Goal: Task Accomplishment & Management: Manage account settings

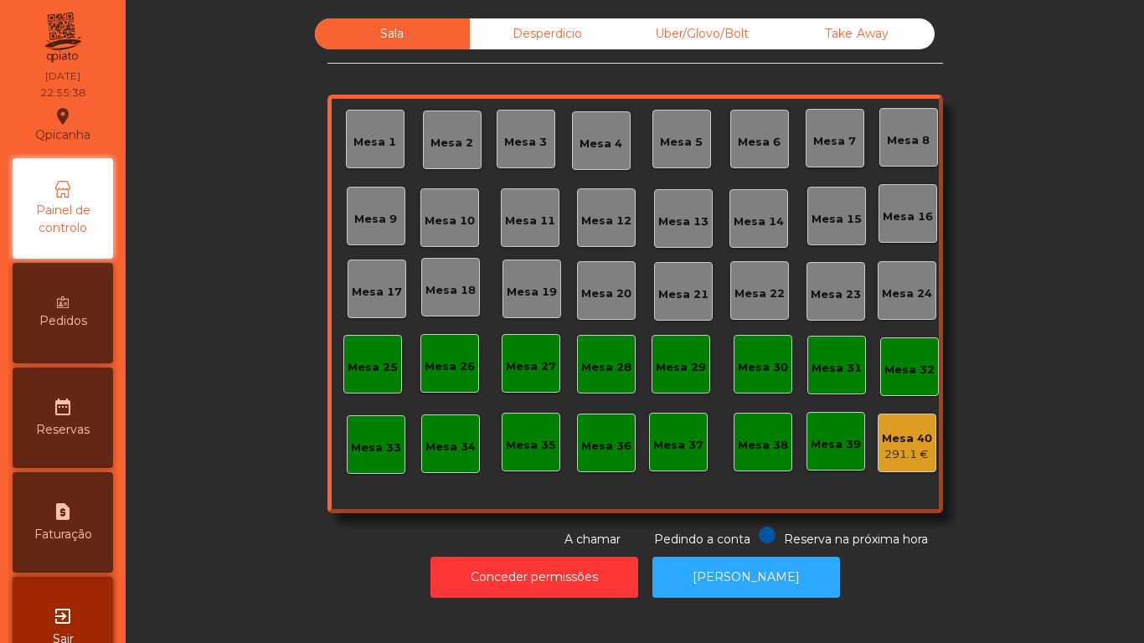
click at [895, 447] on div "291.1 €" at bounding box center [907, 454] width 50 height 17
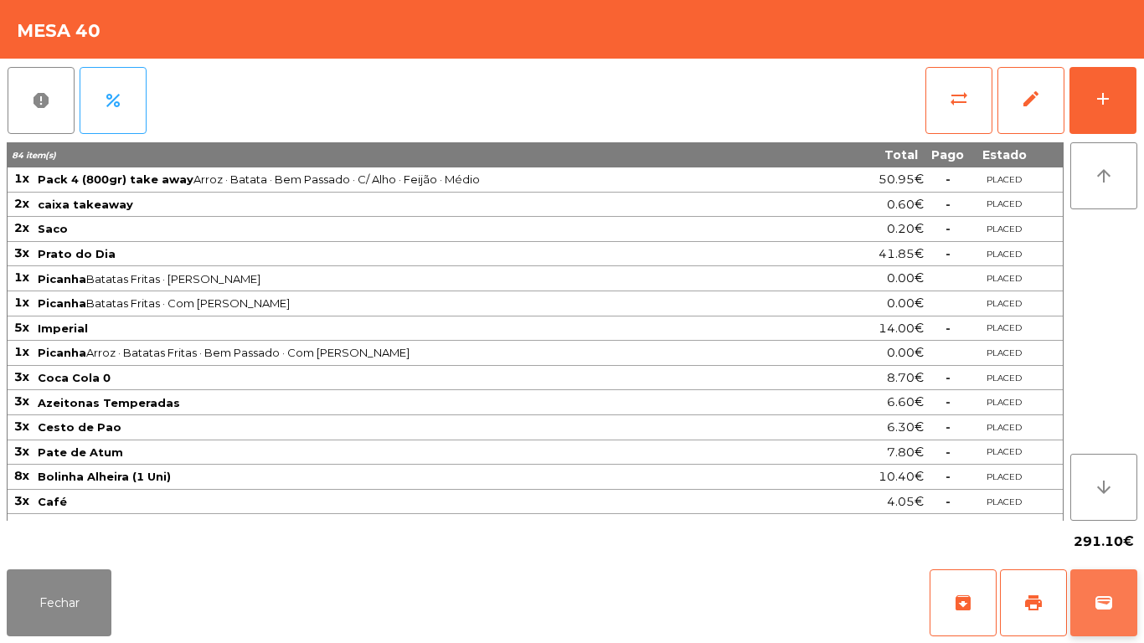
click at [1088, 584] on button "wallet" at bounding box center [1103, 602] width 67 height 67
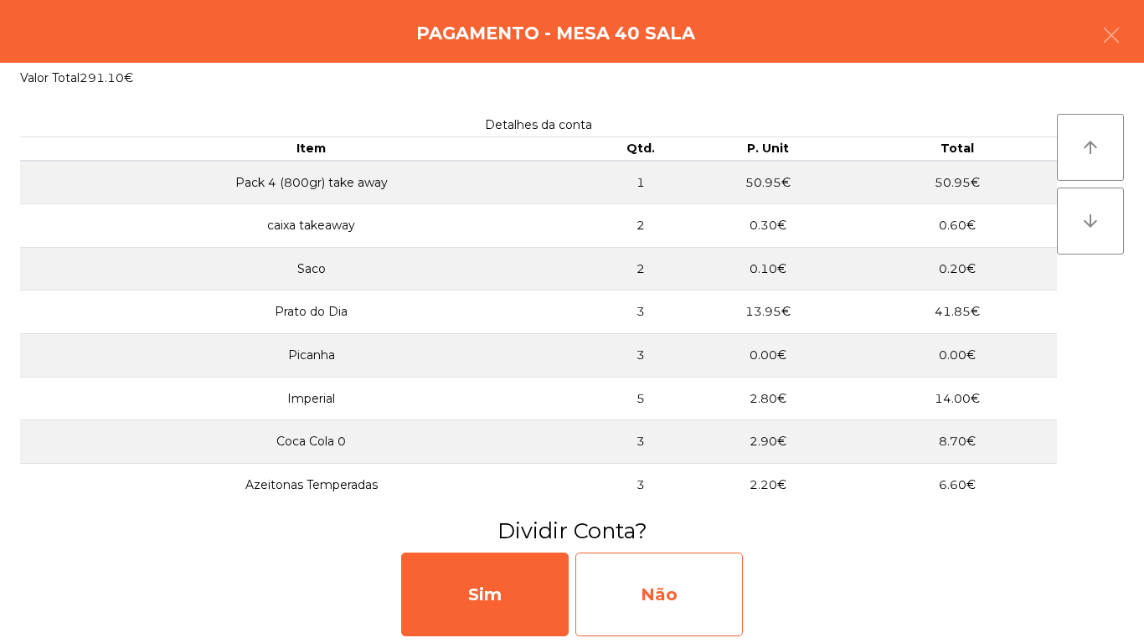
click at [699, 584] on div "Não" at bounding box center [658, 595] width 167 height 84
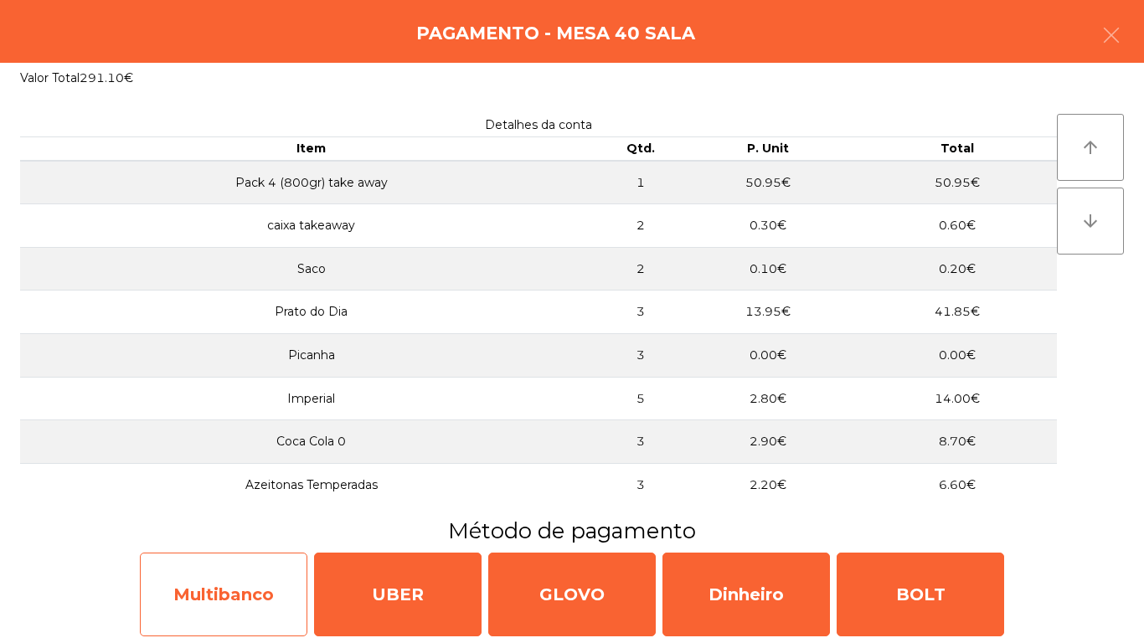
click at [235, 601] on div "Multibanco" at bounding box center [223, 595] width 167 height 84
select select "**"
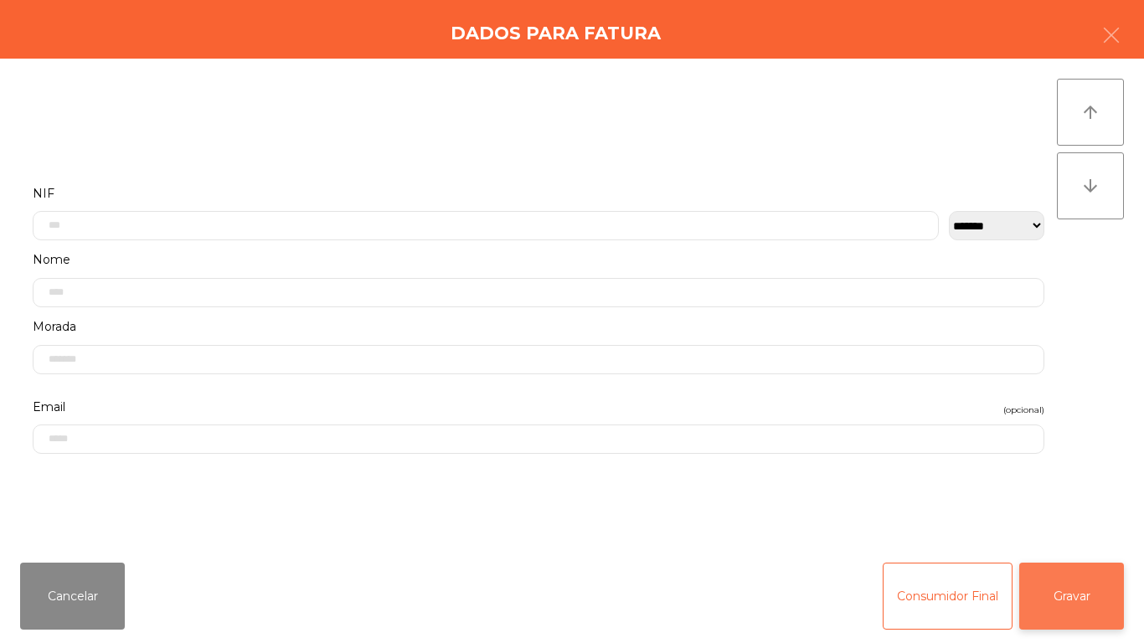
click at [1048, 589] on button "Gravar" at bounding box center [1071, 596] width 105 height 67
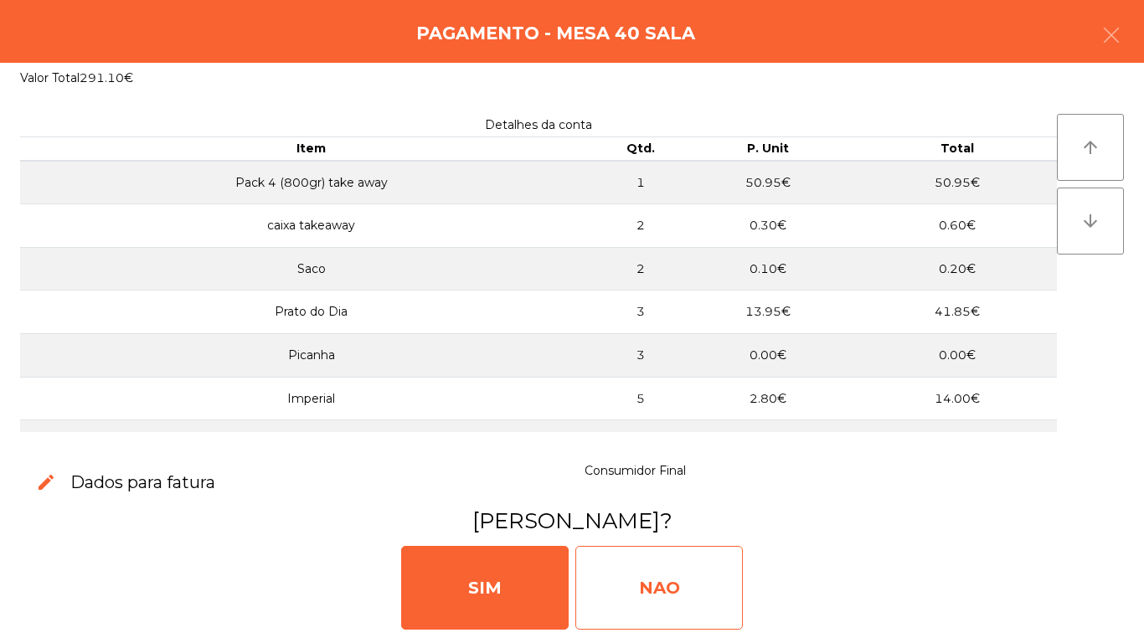
click at [666, 584] on div "NAO" at bounding box center [658, 588] width 167 height 84
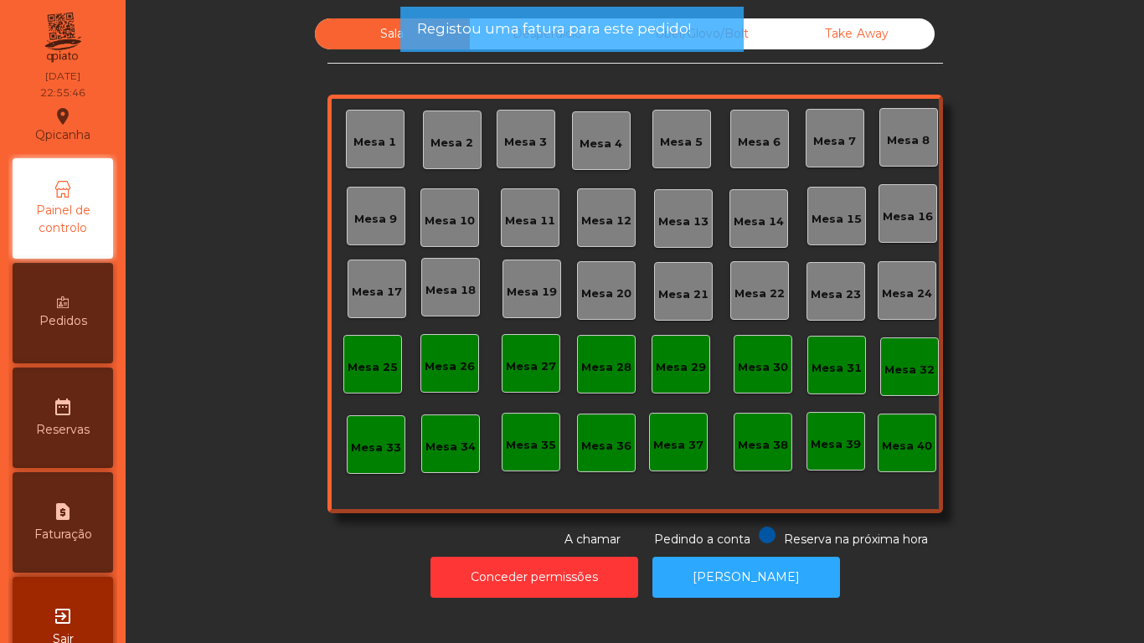
click at [490, 37] on span "Registou uma fatura para este pedido!" at bounding box center [554, 28] width 274 height 21
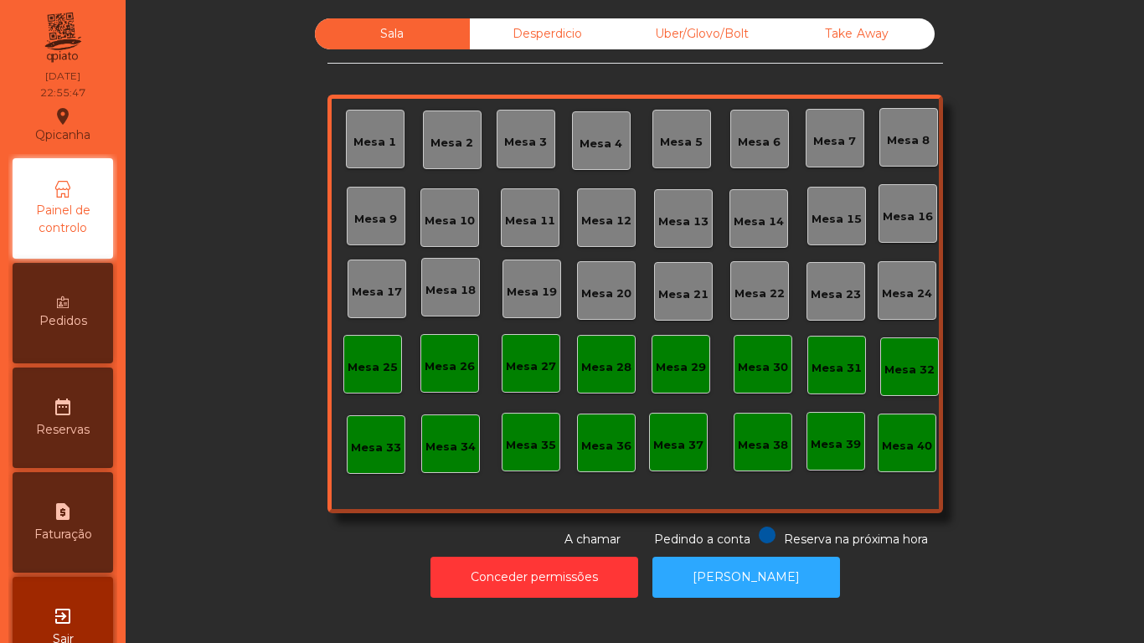
click at [503, 46] on div "Desperdicio" at bounding box center [547, 33] width 155 height 31
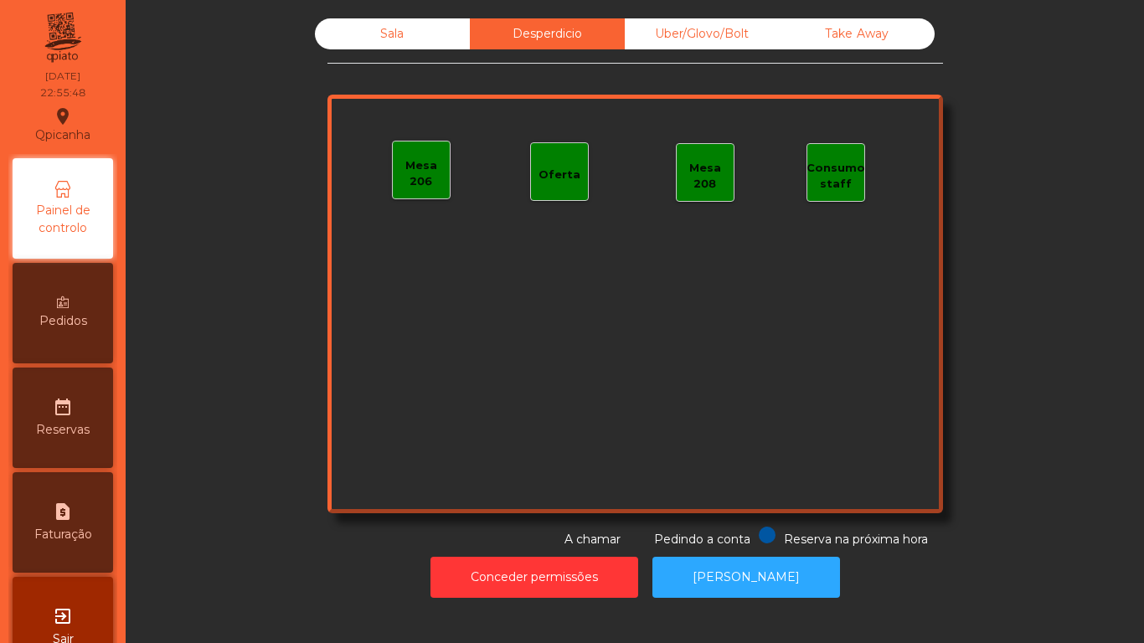
click at [384, 63] on hr at bounding box center [634, 63] width 615 height 1
click at [64, 596] on div "exit_to_app Sair" at bounding box center [63, 627] width 100 height 100
